Goal: Information Seeking & Learning: Learn about a topic

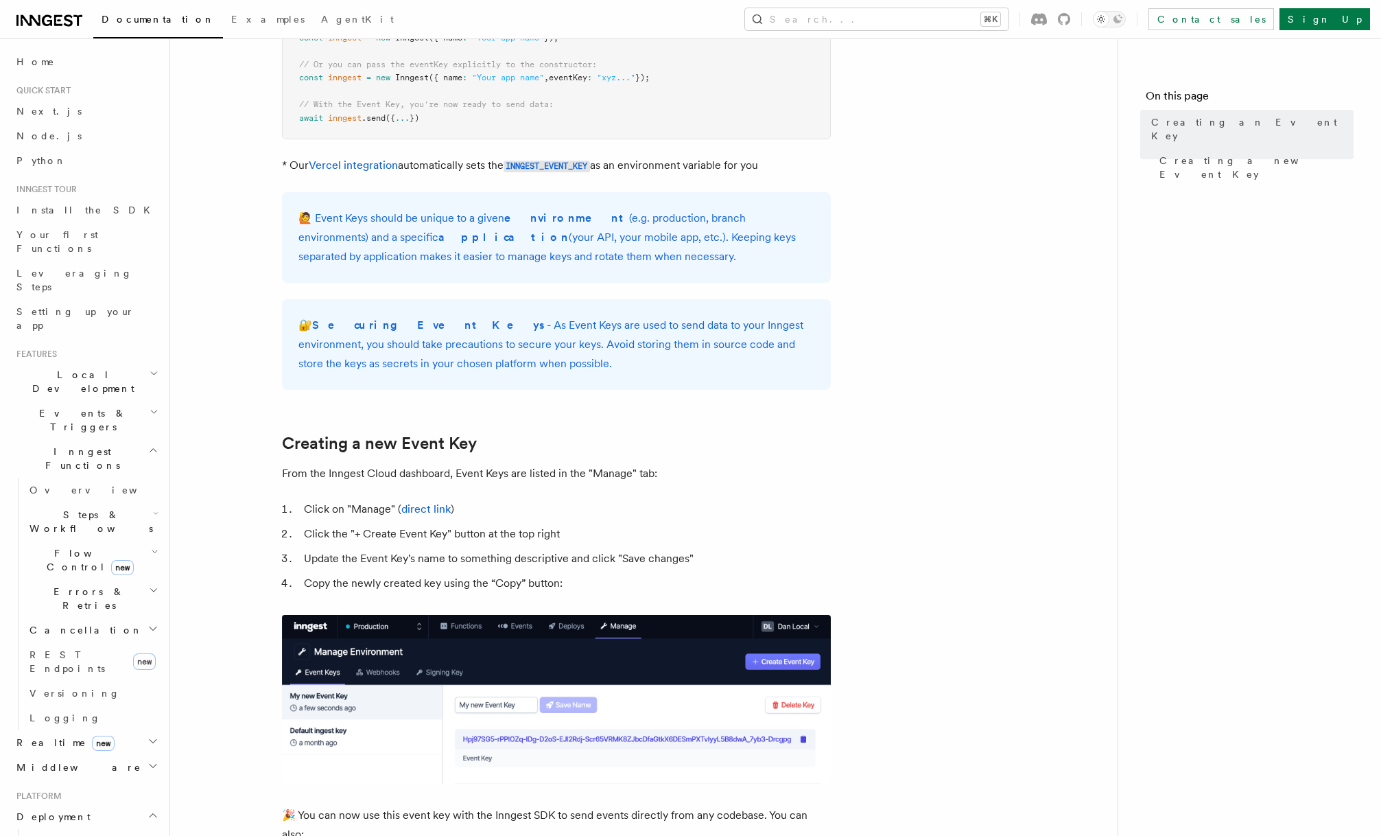
scroll to position [442, 0]
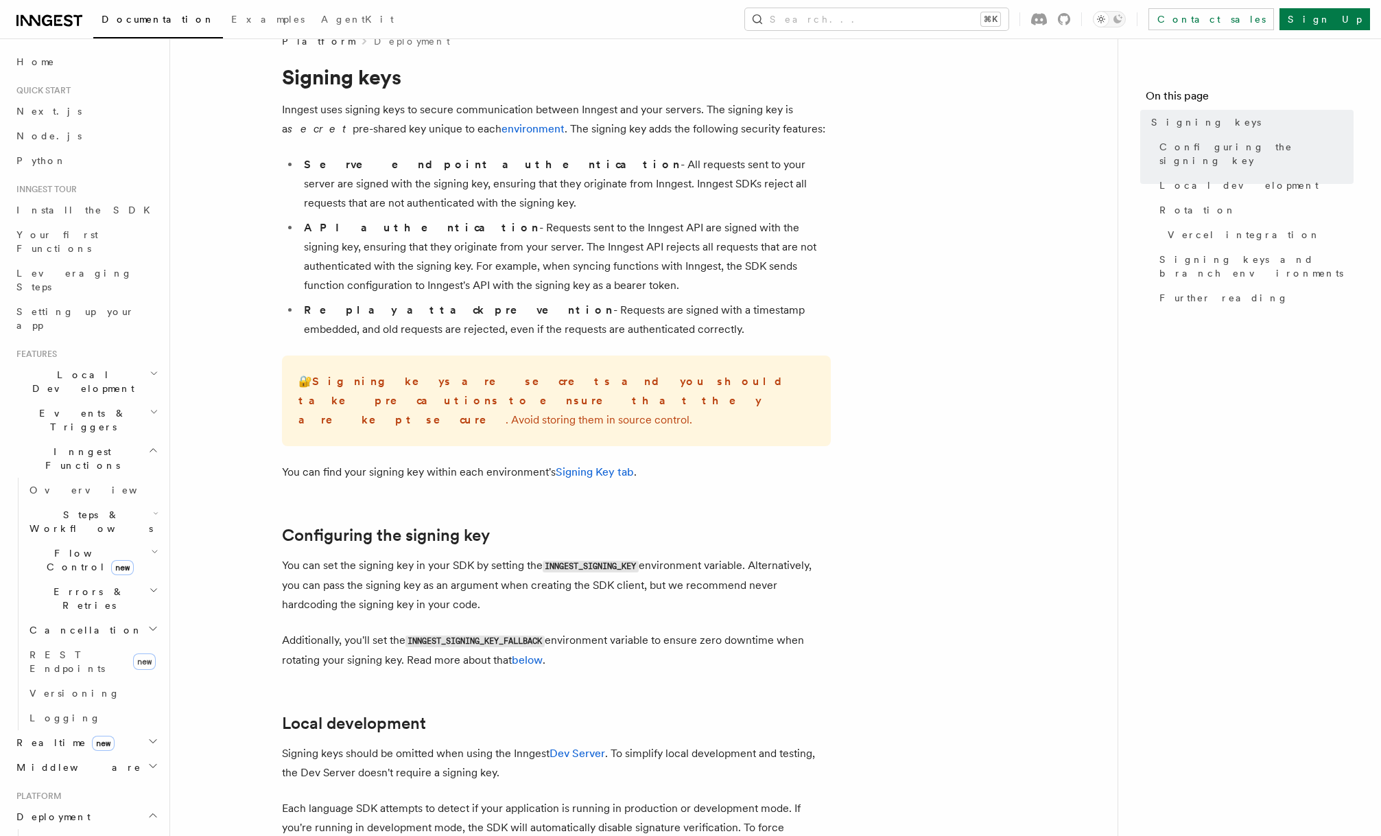
scroll to position [28, 0]
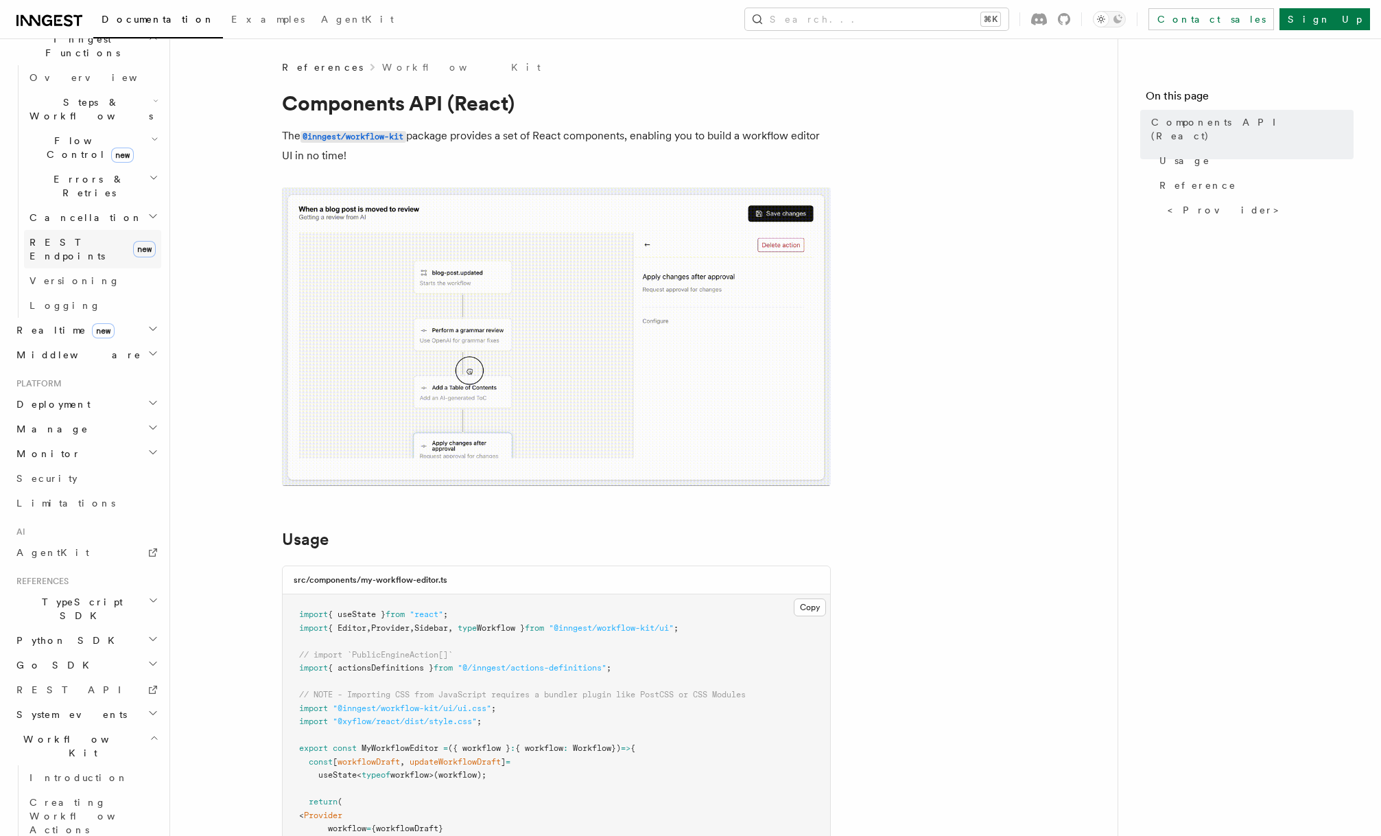
scroll to position [413, 0]
click at [52, 732] on span "Workflow Kit" at bounding box center [80, 745] width 139 height 27
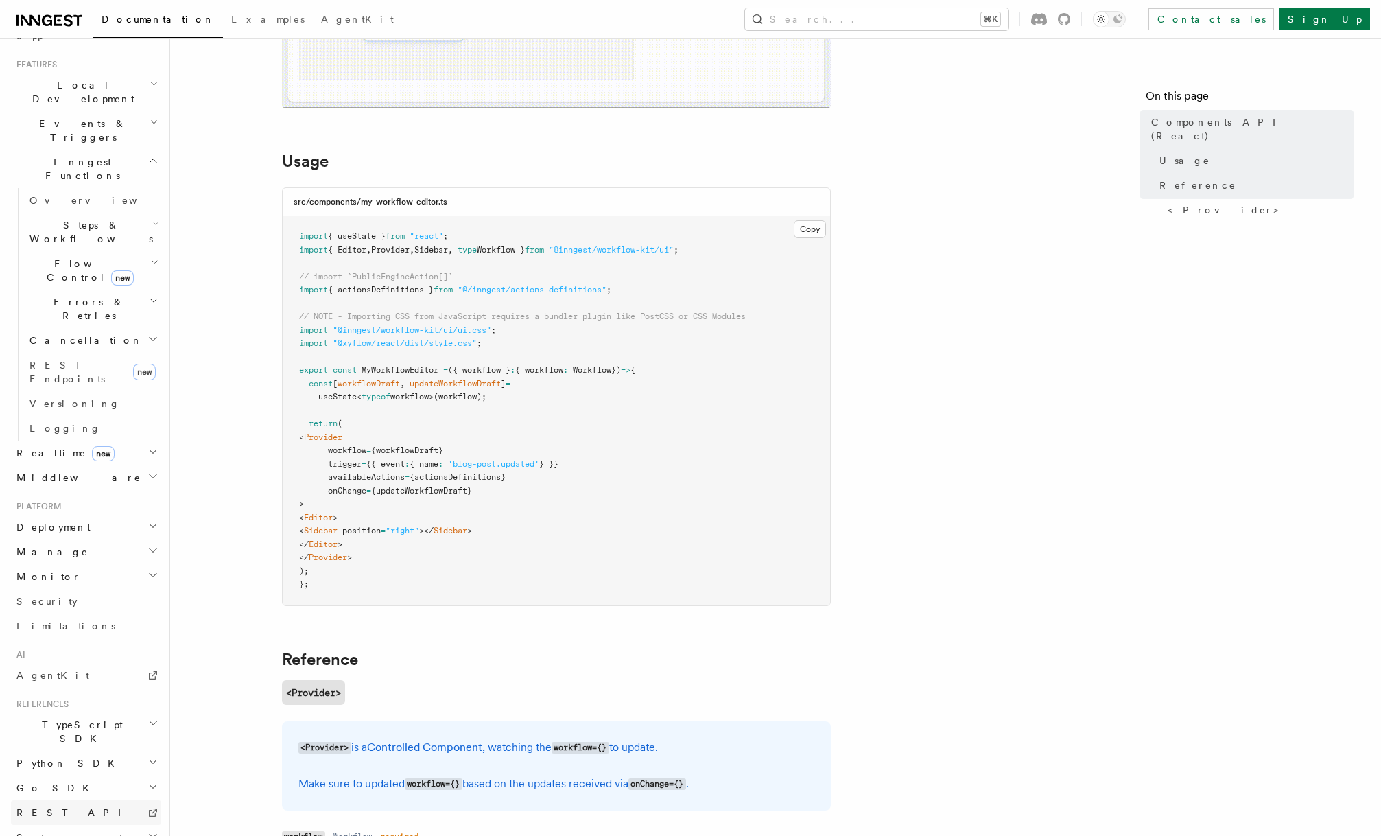
scroll to position [403, 0]
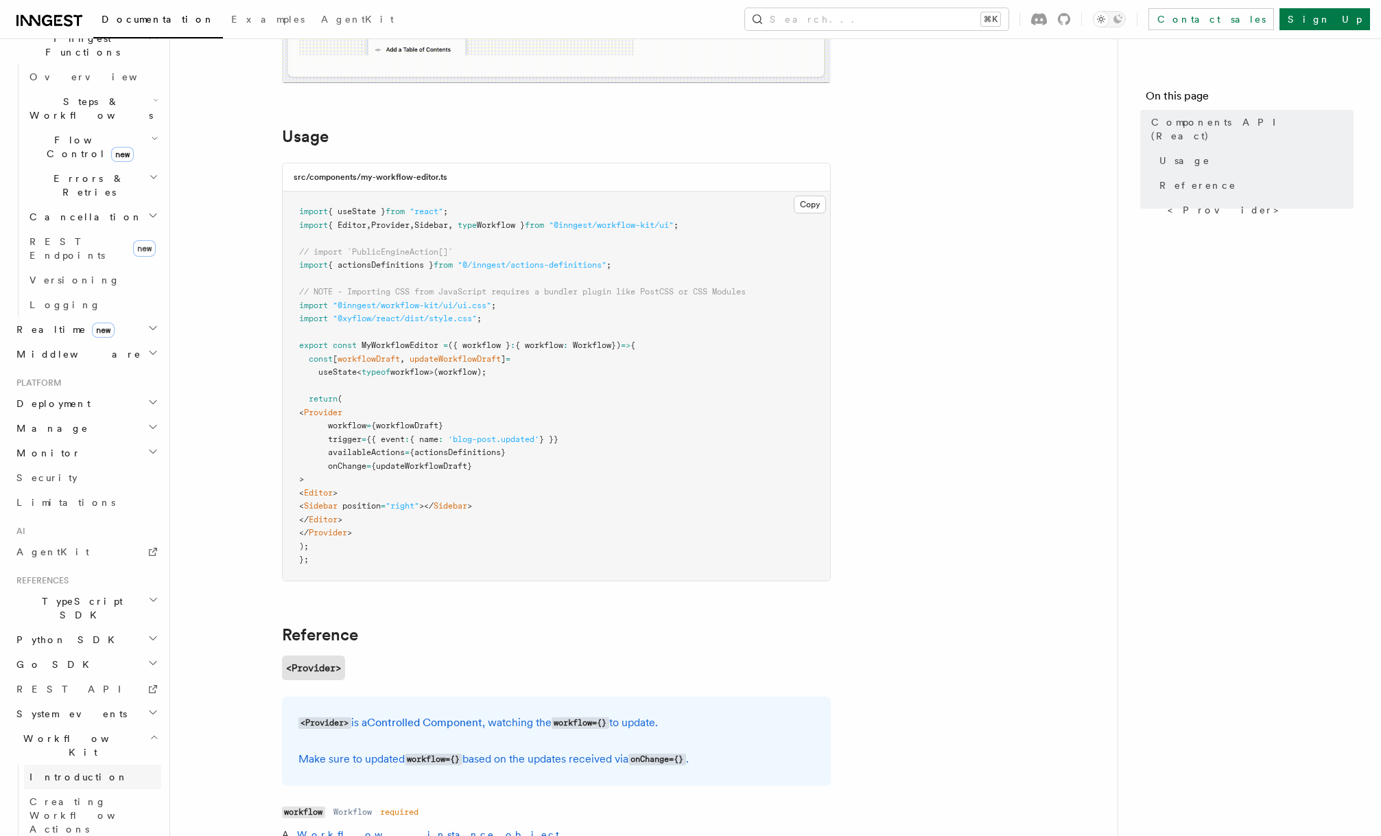
click at [66, 771] on span "Introduction" at bounding box center [79, 776] width 99 height 11
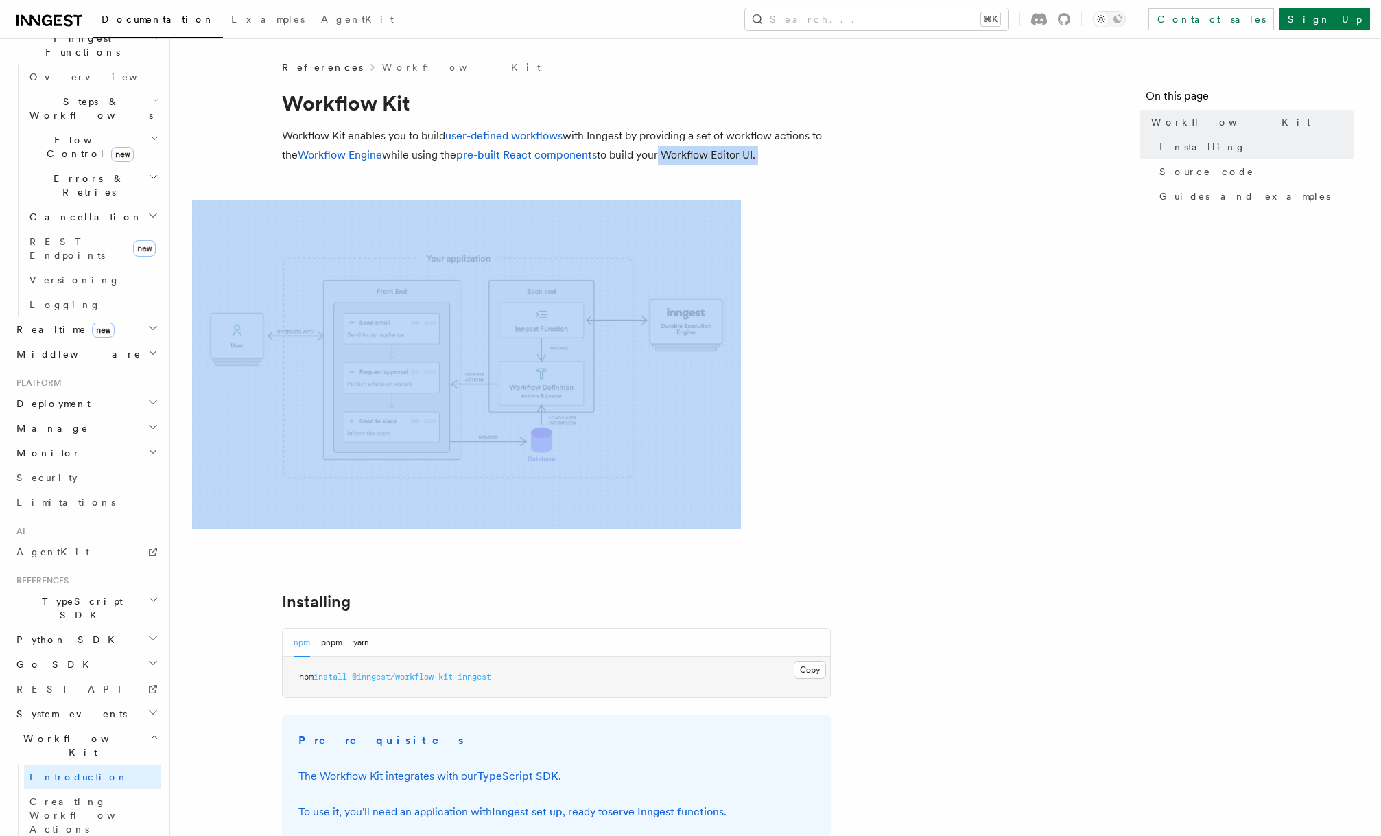
drag, startPoint x: 659, startPoint y: 153, endPoint x: 779, endPoint y: 176, distance: 122.3
click at [779, 176] on article "References Workflow Kit Workflow Kit Workflow Kit enables you to build user-def…" at bounding box center [644, 803] width 904 height 1486
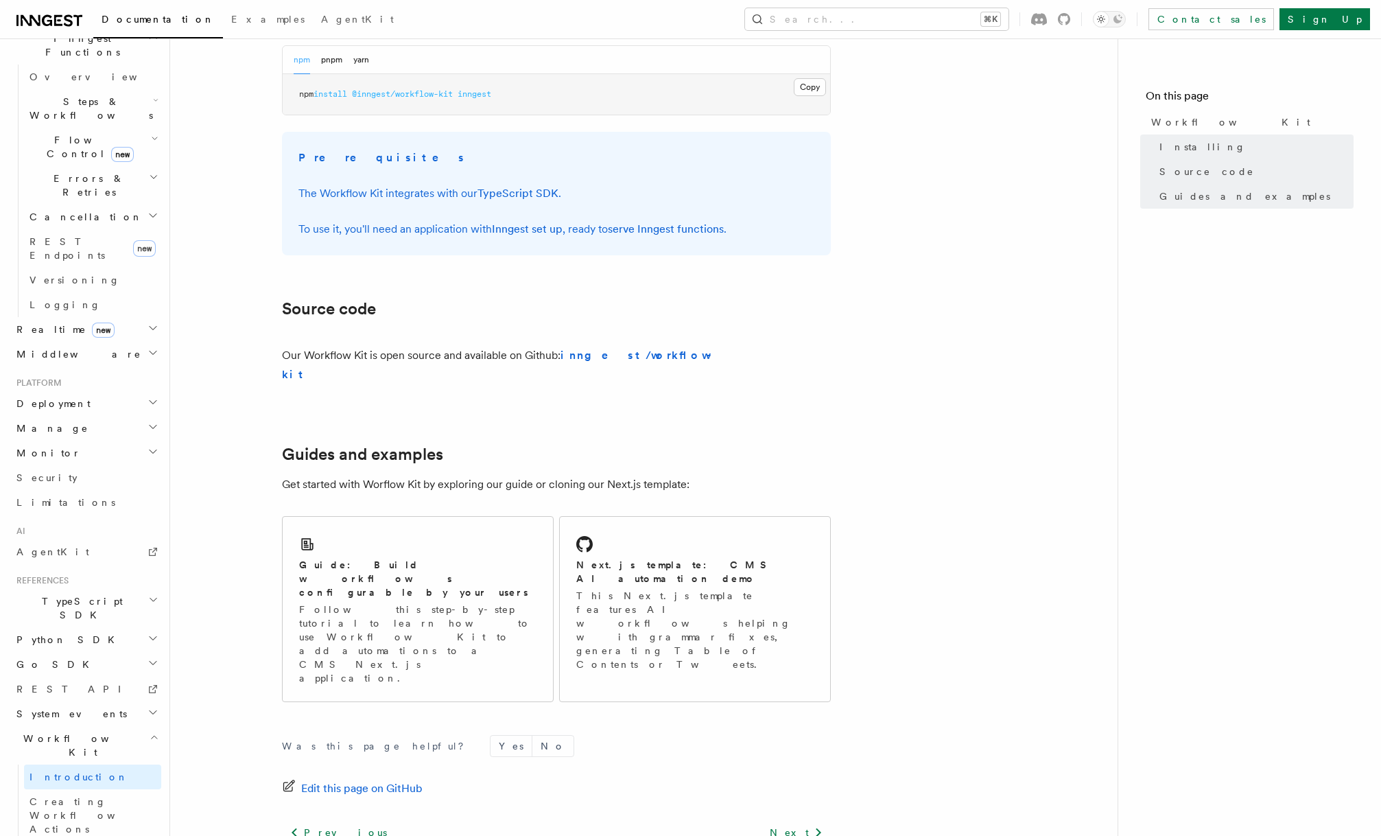
scroll to position [622, 0]
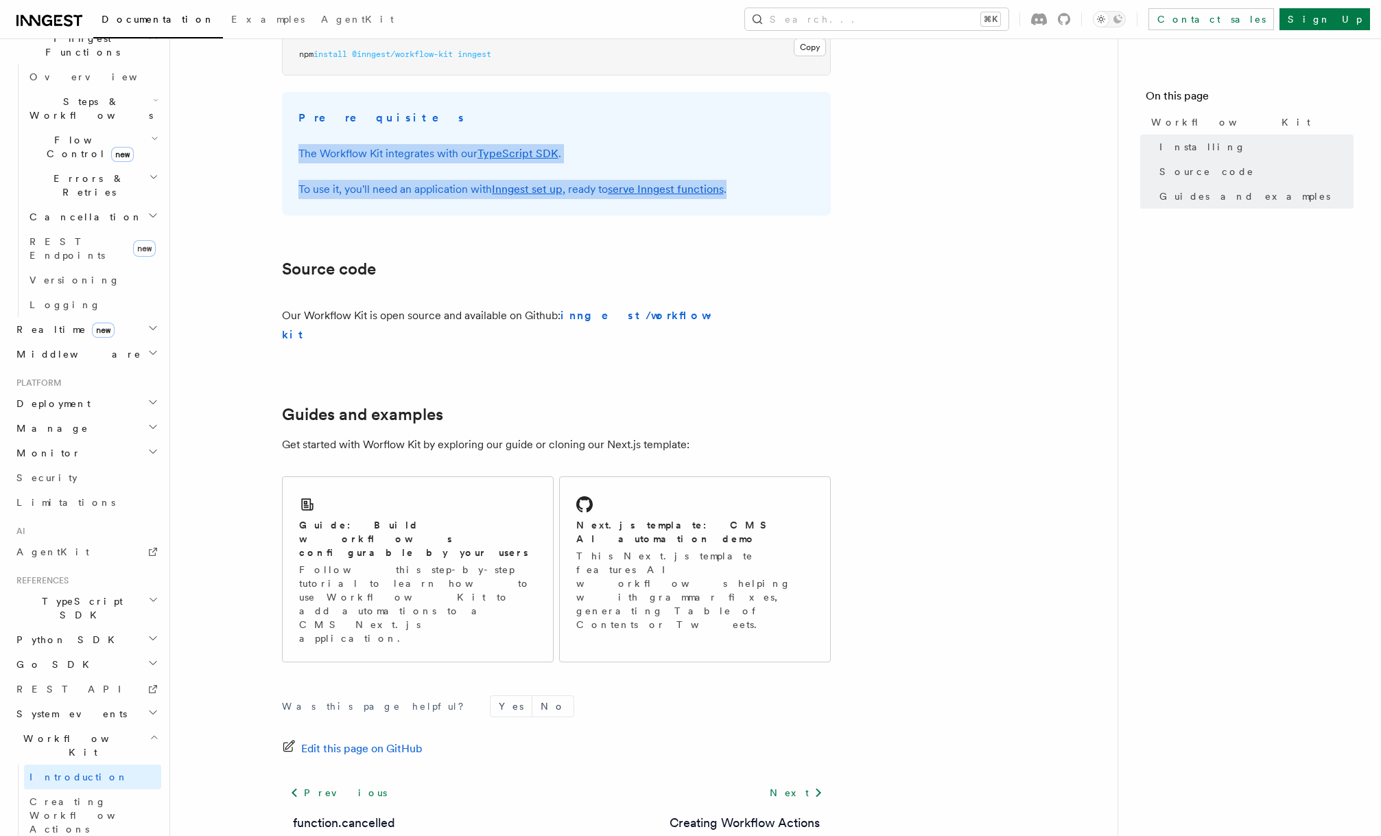
drag, startPoint x: 299, startPoint y: 149, endPoint x: 497, endPoint y: 200, distance: 204.9
click at [497, 200] on div "Prerequisites The Workflow Kit integrates with our TypeScript SDK . To use it, …" at bounding box center [556, 154] width 549 height 124
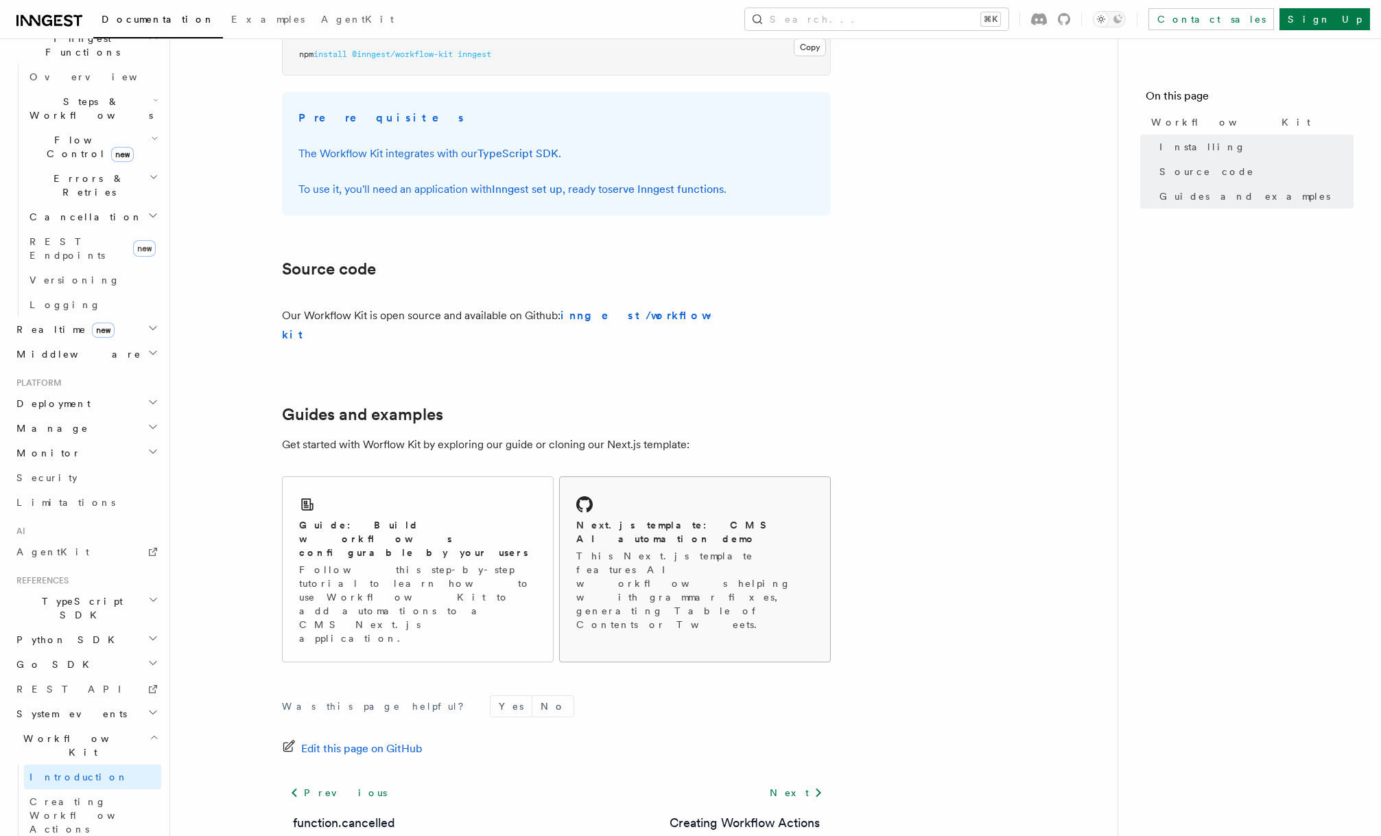
click at [640, 518] on h2 "Next.js template: CMS AI automation demo" at bounding box center [694, 531] width 237 height 27
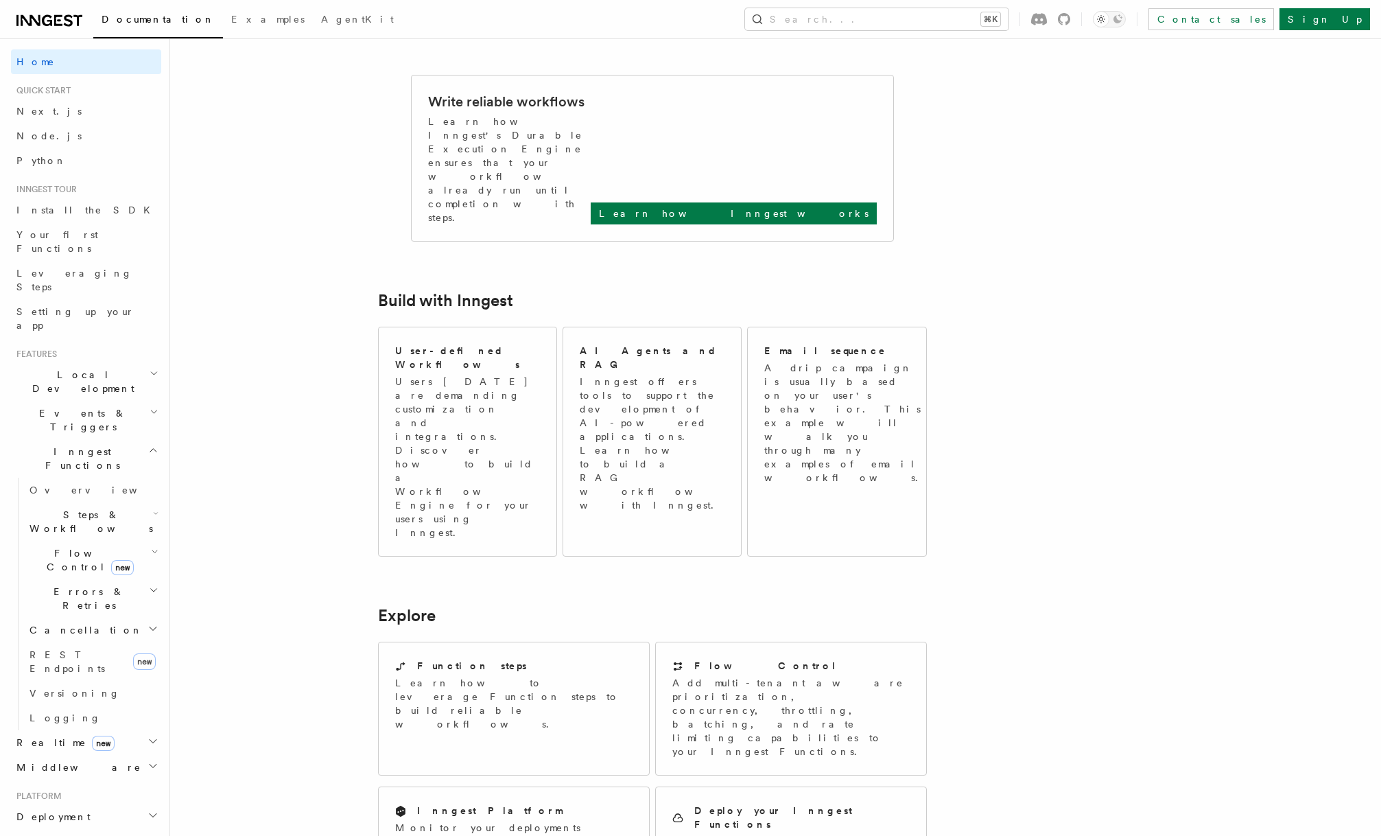
scroll to position [908, 0]
